Goal: Task Accomplishment & Management: Manage account settings

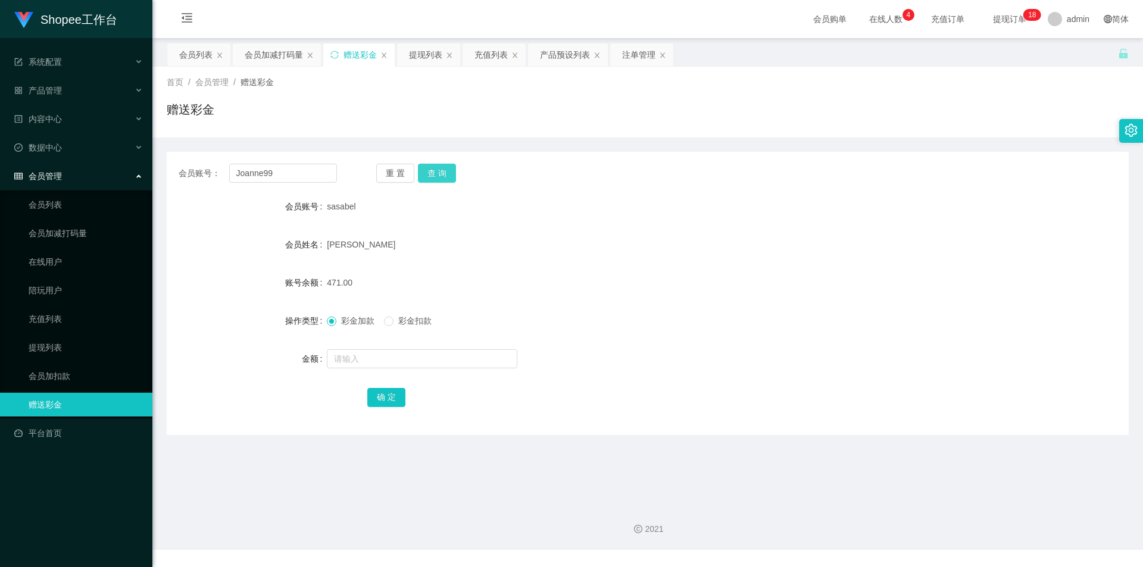
type input "Joanne99"
drag, startPoint x: 444, startPoint y: 180, endPoint x: 442, endPoint y: 186, distance: 6.2
click at [444, 180] on button "查 询" at bounding box center [437, 173] width 38 height 19
click at [262, 56] on div "会员加减打码量" at bounding box center [274, 54] width 58 height 23
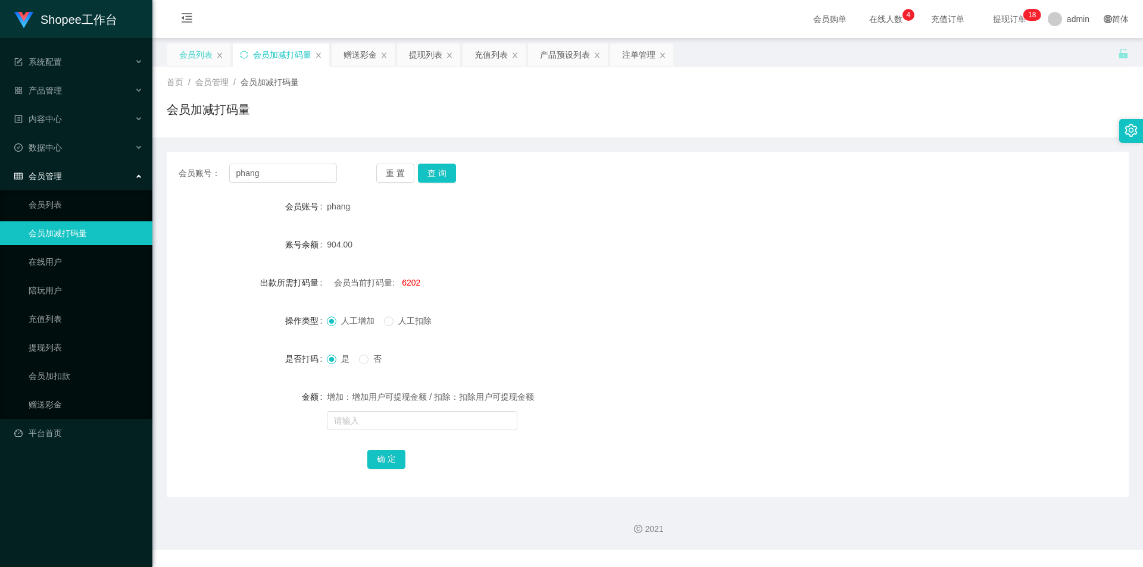
click at [189, 55] on div "会员列表" at bounding box center [195, 54] width 33 height 23
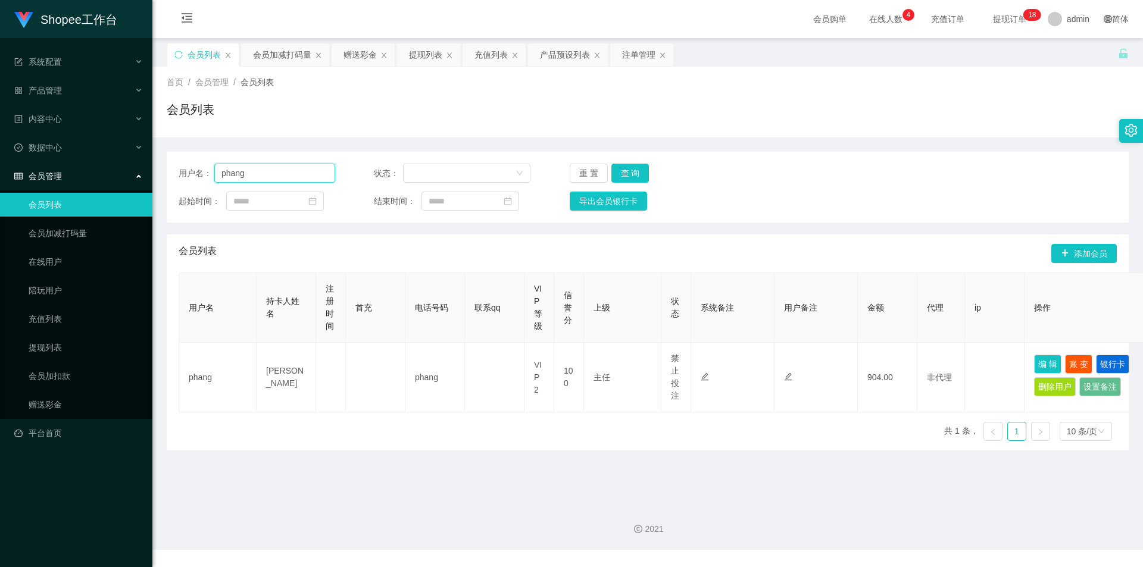
drag, startPoint x: 288, startPoint y: 170, endPoint x: 351, endPoint y: 183, distance: 64.0
click at [288, 170] on input "phang" at bounding box center [274, 173] width 121 height 19
paste input "Joanne99"
type input "Joanne99"
click at [635, 167] on button "查 询" at bounding box center [630, 173] width 38 height 19
